Goal: Information Seeking & Learning: Learn about a topic

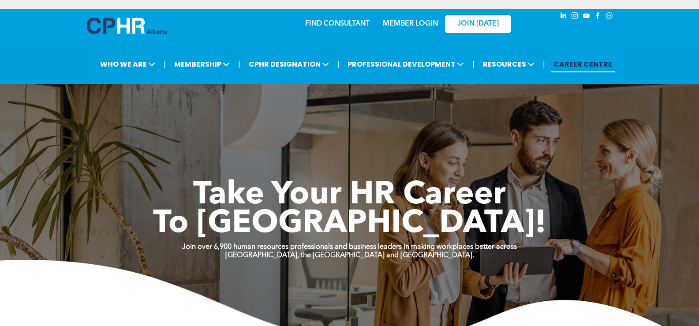
scroll to position [1719, 0]
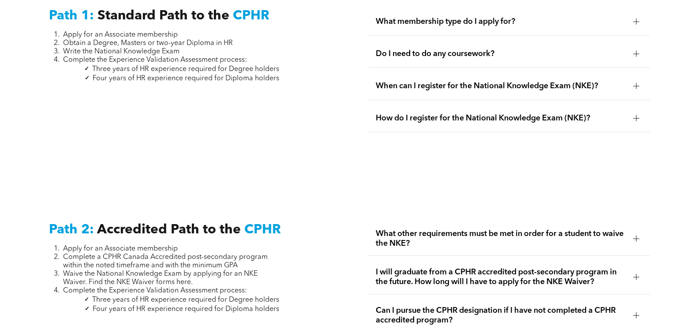
scroll to position [1208, 0]
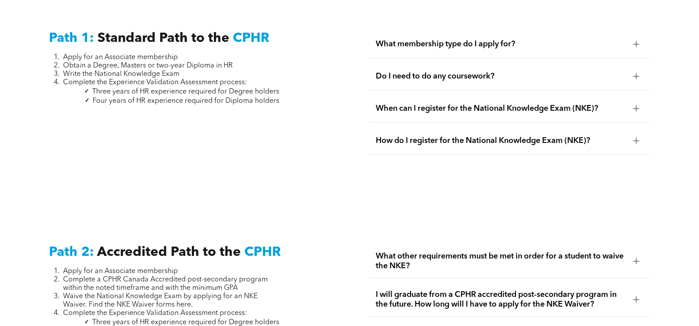
click at [635, 105] on div at bounding box center [636, 108] width 6 height 6
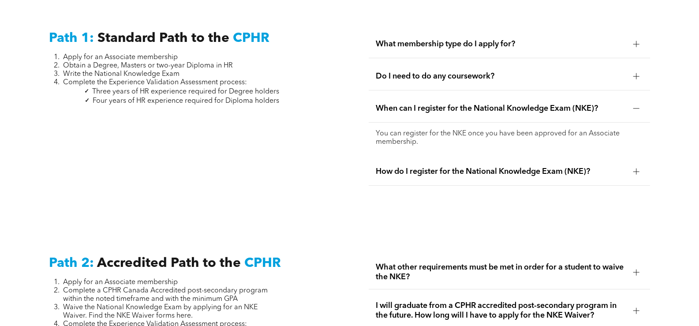
click at [633, 105] on div at bounding box center [636, 108] width 6 height 6
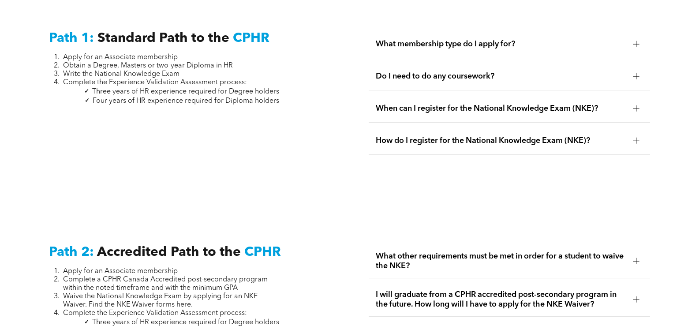
click at [637, 138] on div at bounding box center [636, 141] width 6 height 6
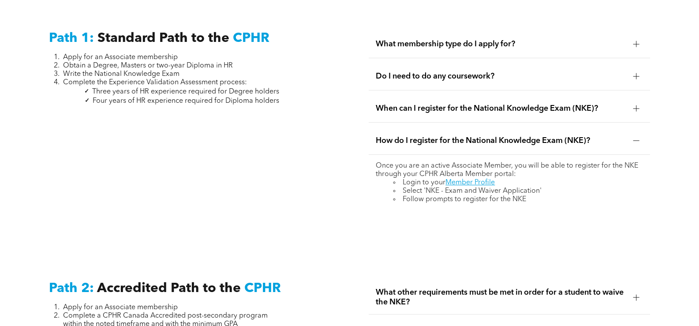
click at [637, 138] on div at bounding box center [636, 141] width 6 height 6
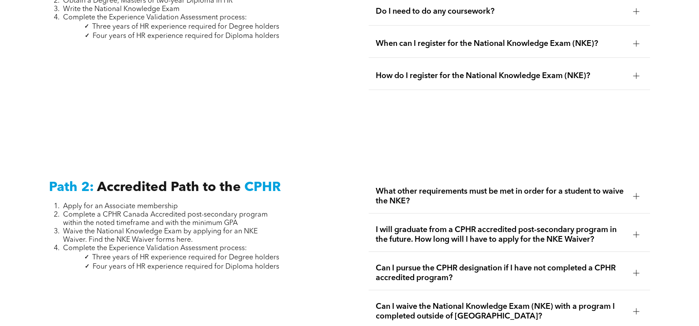
scroll to position [1296, 0]
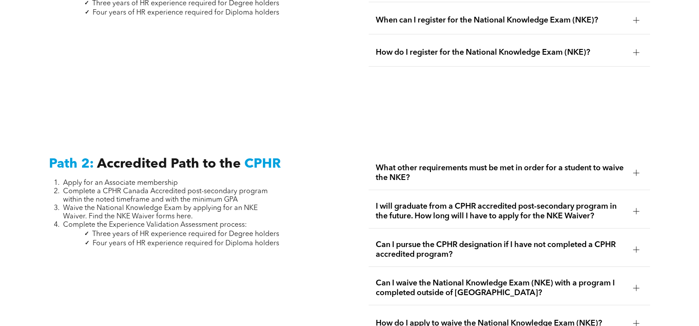
click at [638, 172] on div at bounding box center [636, 172] width 6 height 0
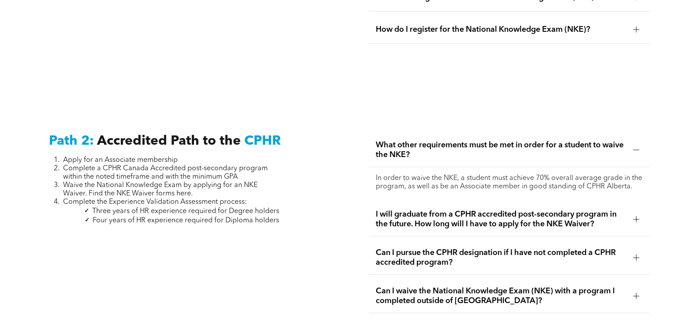
scroll to position [1385, 0]
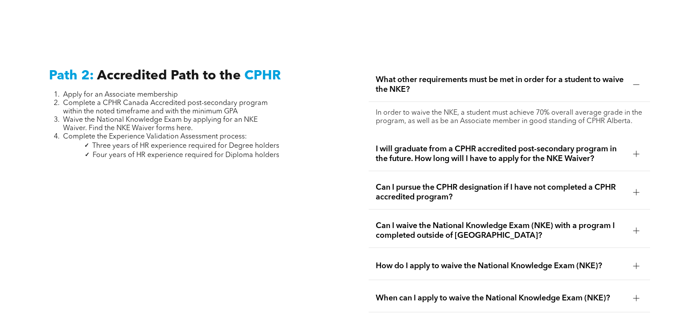
click at [639, 151] on div at bounding box center [636, 154] width 6 height 6
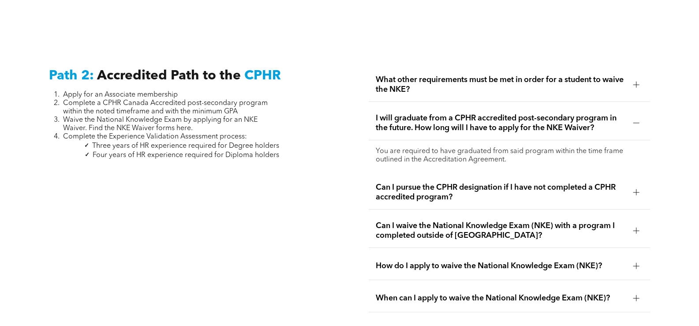
click at [636, 227] on div at bounding box center [636, 230] width 6 height 6
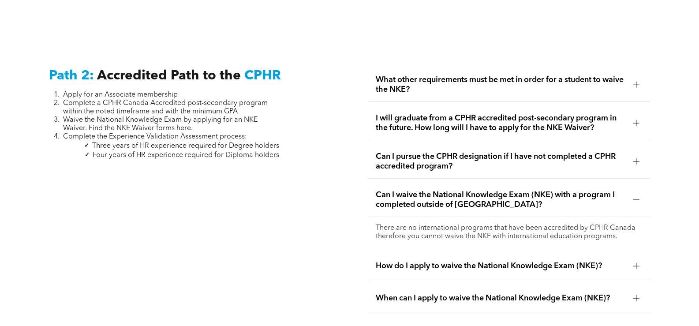
click at [635, 199] on div at bounding box center [636, 199] width 6 height 0
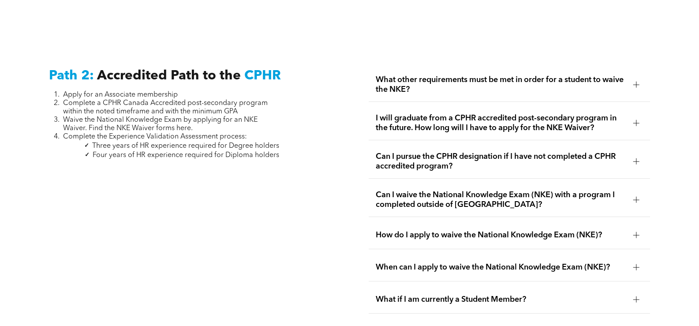
click at [632, 228] on div at bounding box center [635, 234] width 13 height 13
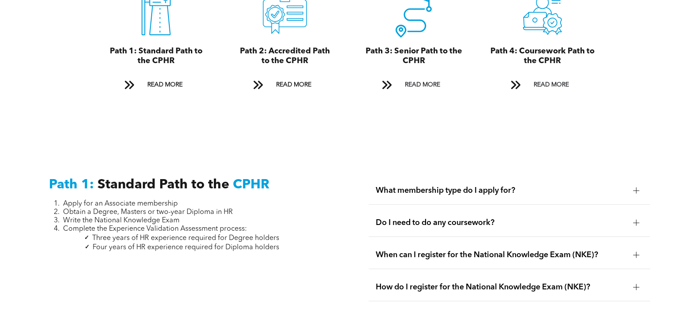
scroll to position [1076, 0]
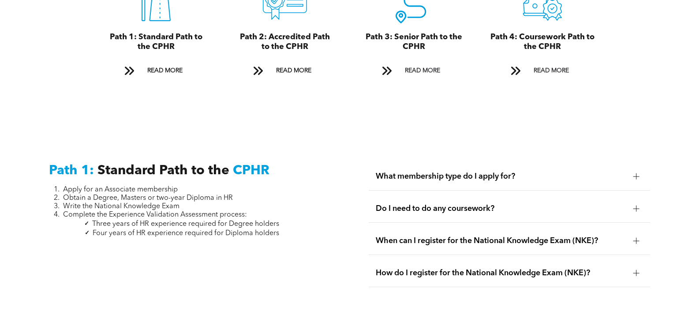
click at [640, 170] on div at bounding box center [635, 176] width 13 height 13
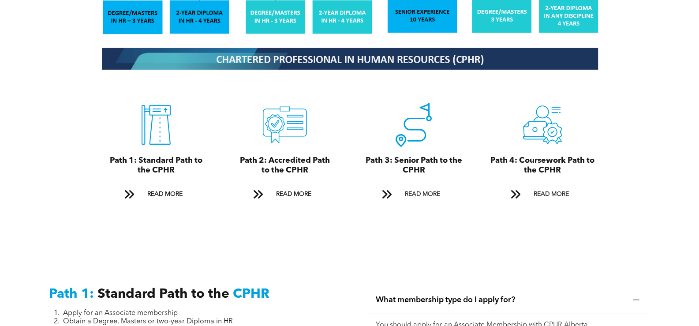
scroll to position [944, 0]
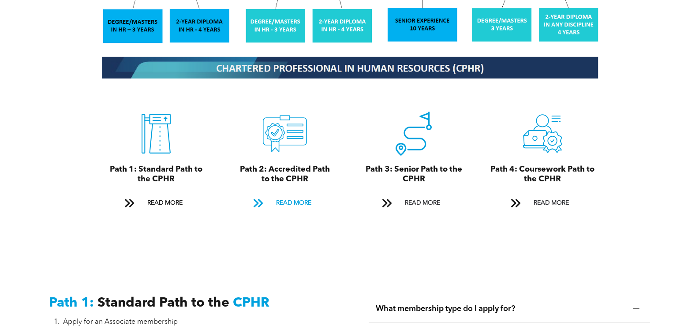
click at [287, 196] on span "READ MORE" at bounding box center [293, 203] width 41 height 16
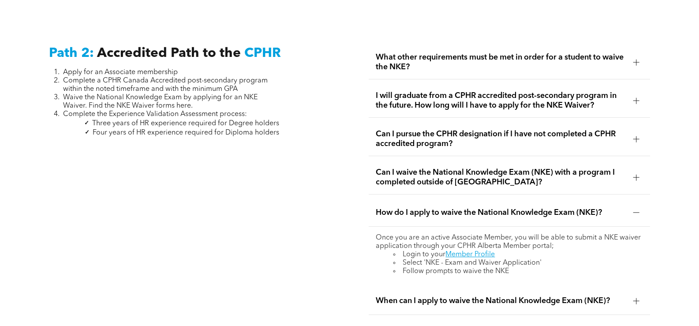
scroll to position [1454, 0]
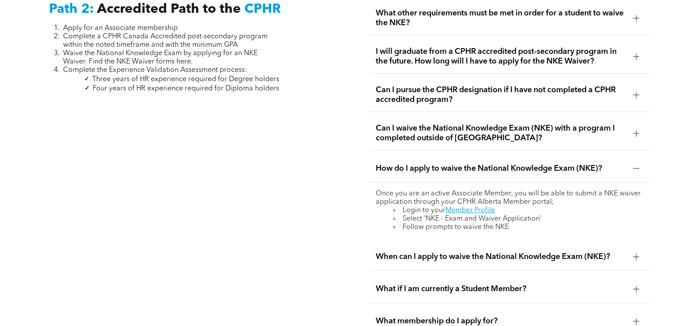
click at [633, 250] on div at bounding box center [635, 256] width 13 height 13
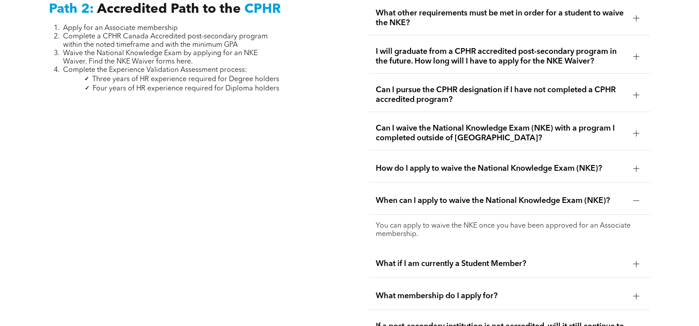
click at [632, 194] on div at bounding box center [635, 200] width 13 height 13
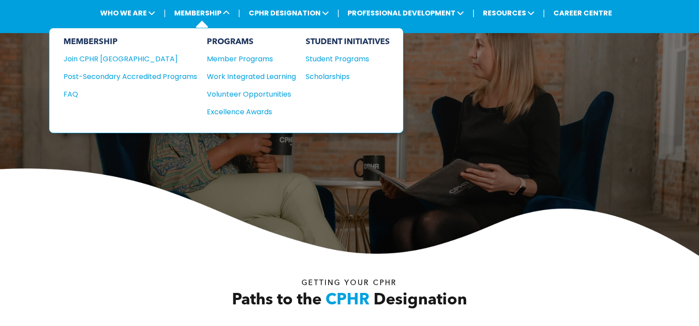
scroll to position [220, 0]
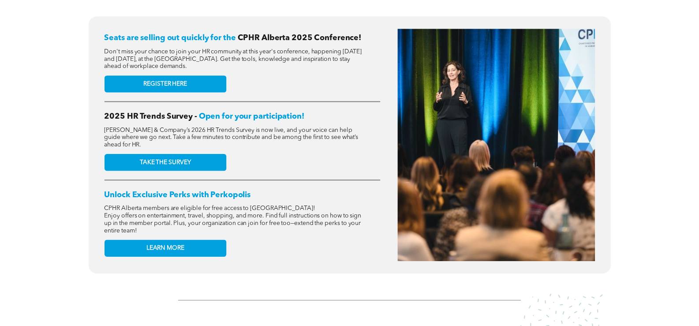
scroll to position [309, 0]
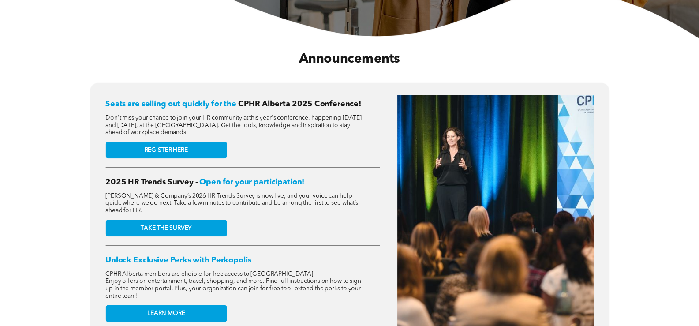
click at [670, 262] on div "Seats are selling out quickly for the CPHR Alberta 2025 Conference! Don't miss …" at bounding box center [349, 216] width 687 height 269
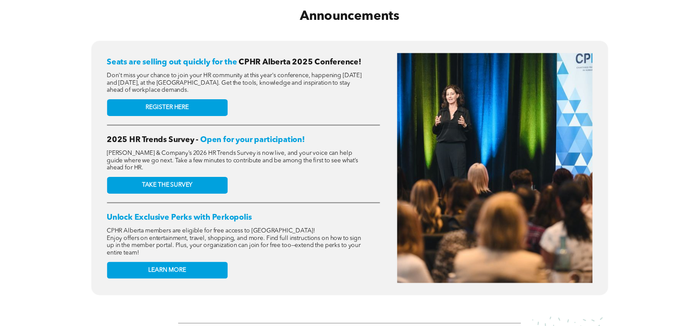
scroll to position [264, 0]
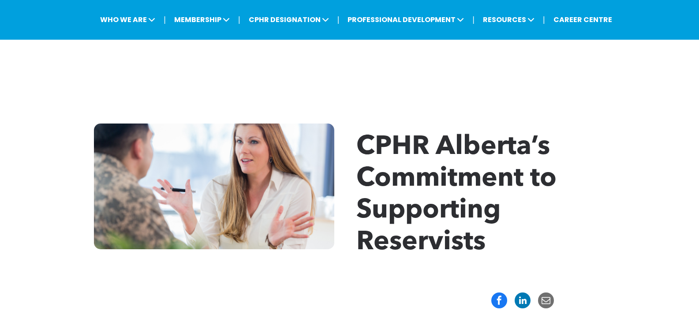
scroll to position [44, 0]
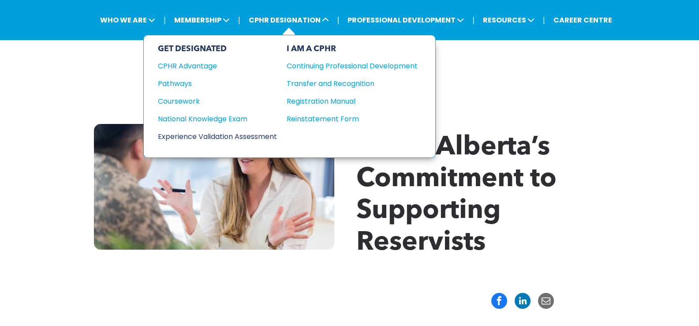
click at [254, 134] on div "Experience Validation Assessment" at bounding box center [211, 136] width 107 height 11
